Goal: Information Seeking & Learning: Learn about a topic

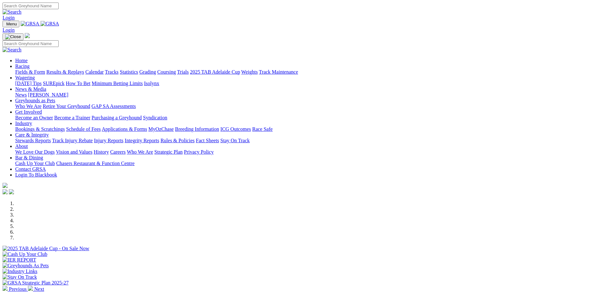
scroll to position [95, 0]
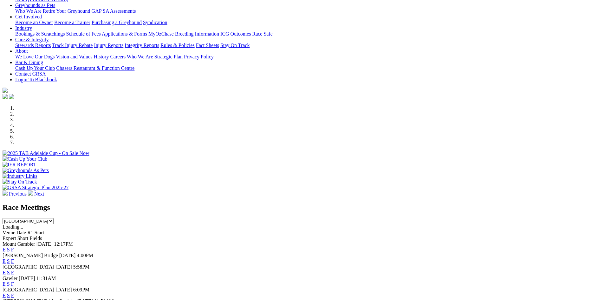
click at [14, 247] on link "F" at bounding box center [12, 249] width 3 height 5
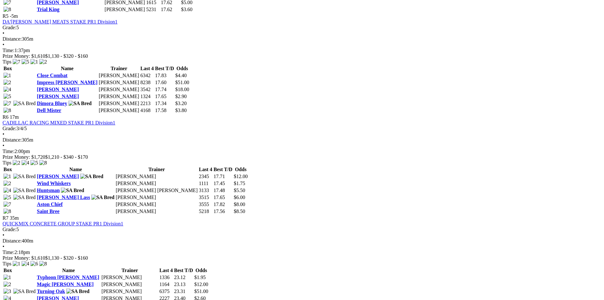
scroll to position [729, 0]
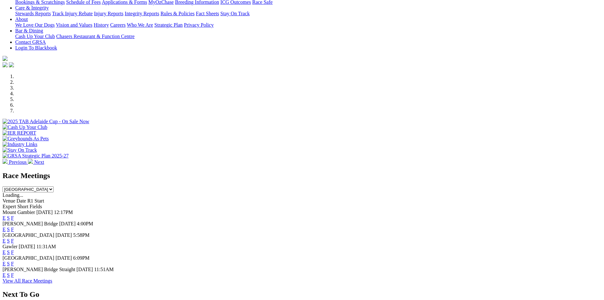
scroll to position [222, 0]
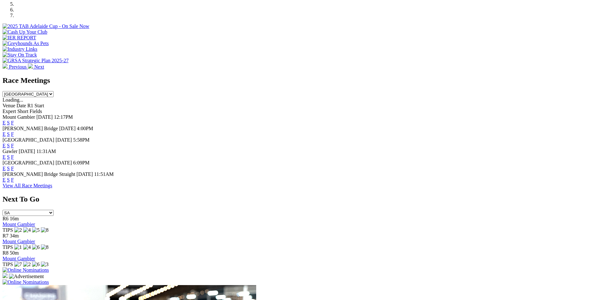
click at [14, 182] on link "F" at bounding box center [12, 179] width 3 height 5
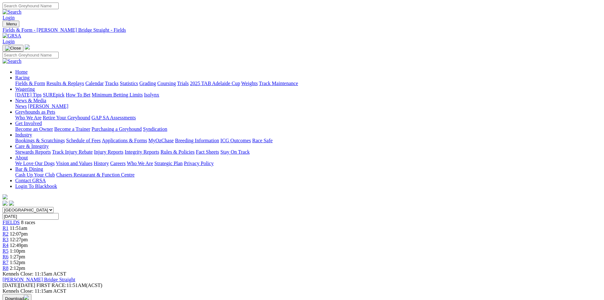
click at [298, 81] on link "Track Maintenance" at bounding box center [278, 83] width 39 height 5
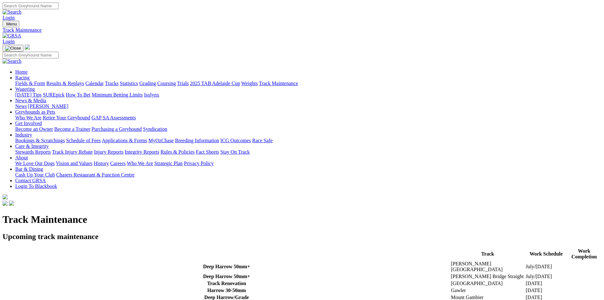
click at [21, 33] on img at bounding box center [12, 36] width 19 height 6
